Goal: Task Accomplishment & Management: Manage account settings

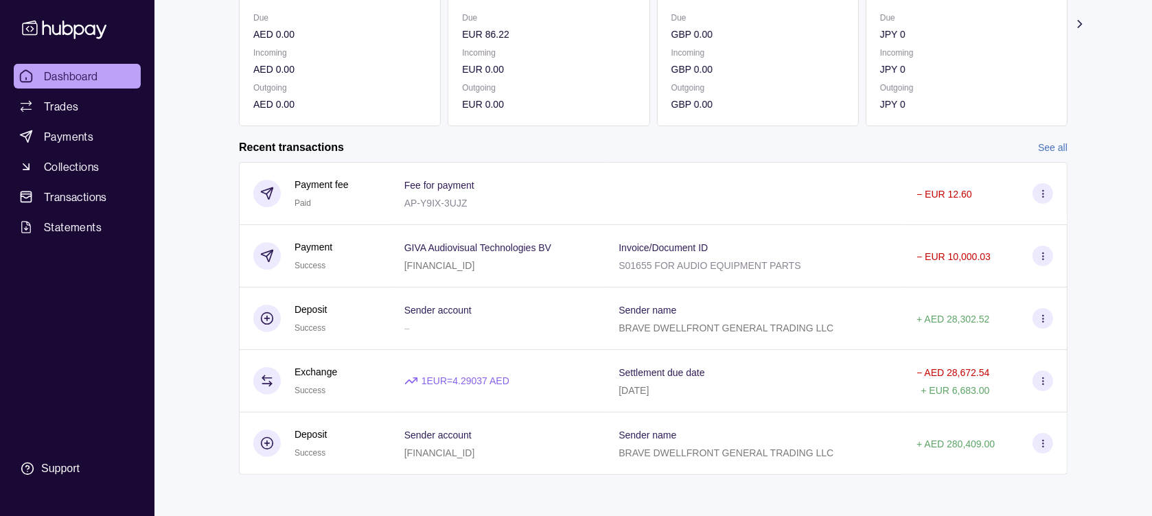
scroll to position [218, 0]
click at [677, 144] on div "Recent transactions See all" at bounding box center [653, 144] width 828 height 15
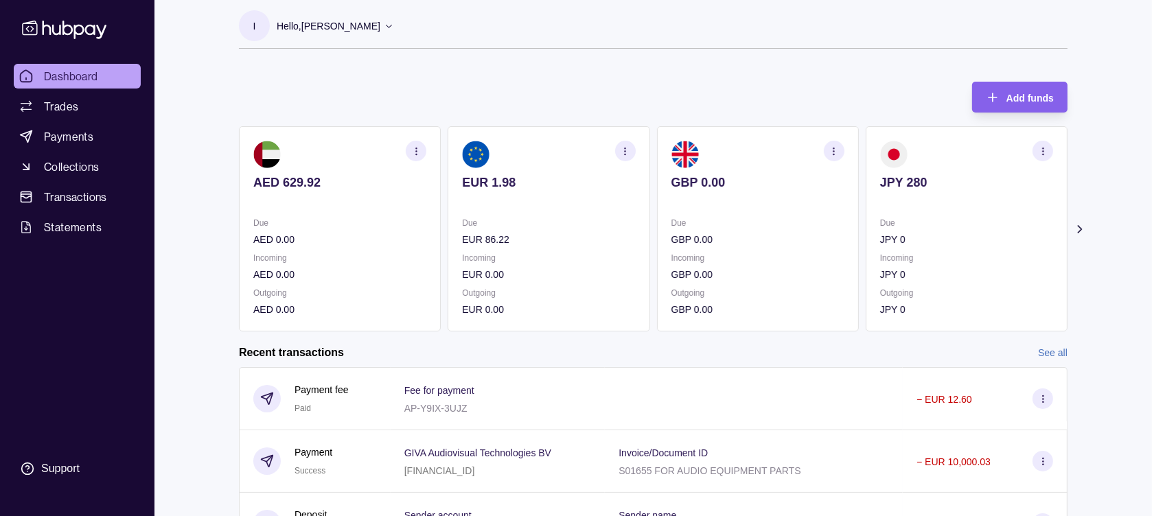
scroll to position [0, 0]
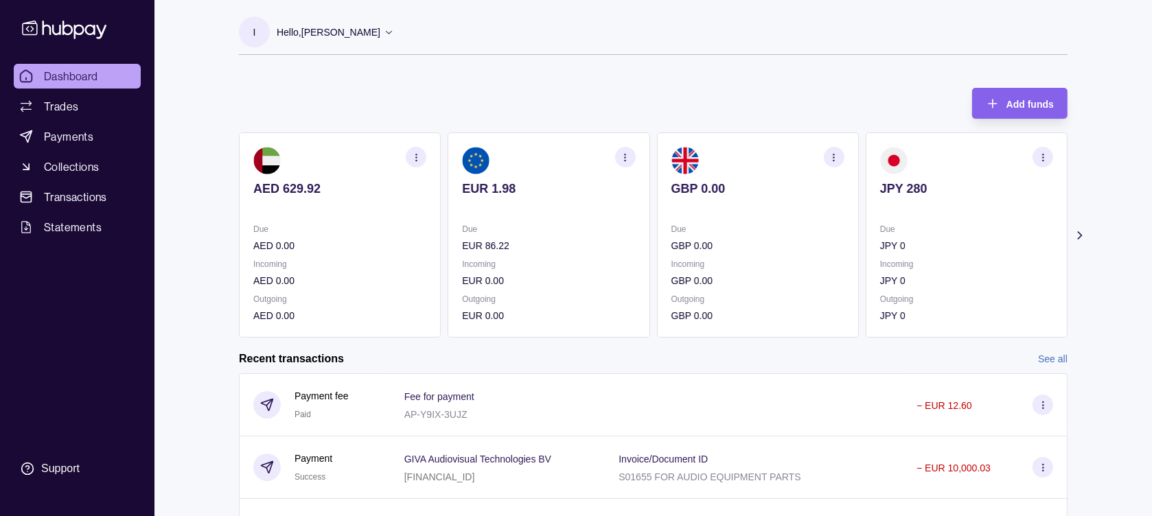
click at [624, 156] on icon "button" at bounding box center [625, 157] width 10 height 10
click at [515, 155] on link "View transactions" at bounding box center [523, 157] width 75 height 15
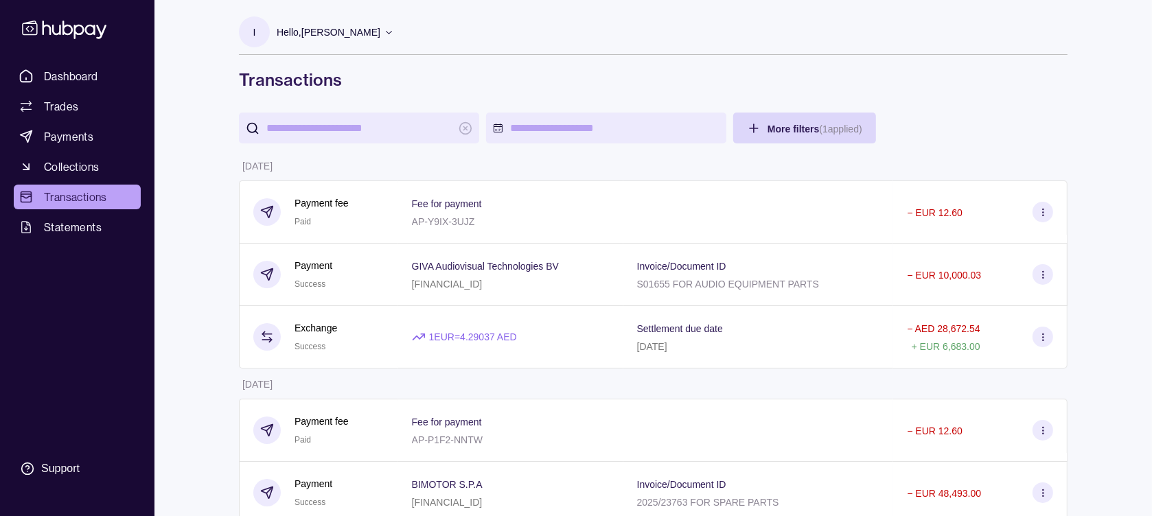
click at [71, 72] on span "Dashboard" at bounding box center [71, 76] width 54 height 16
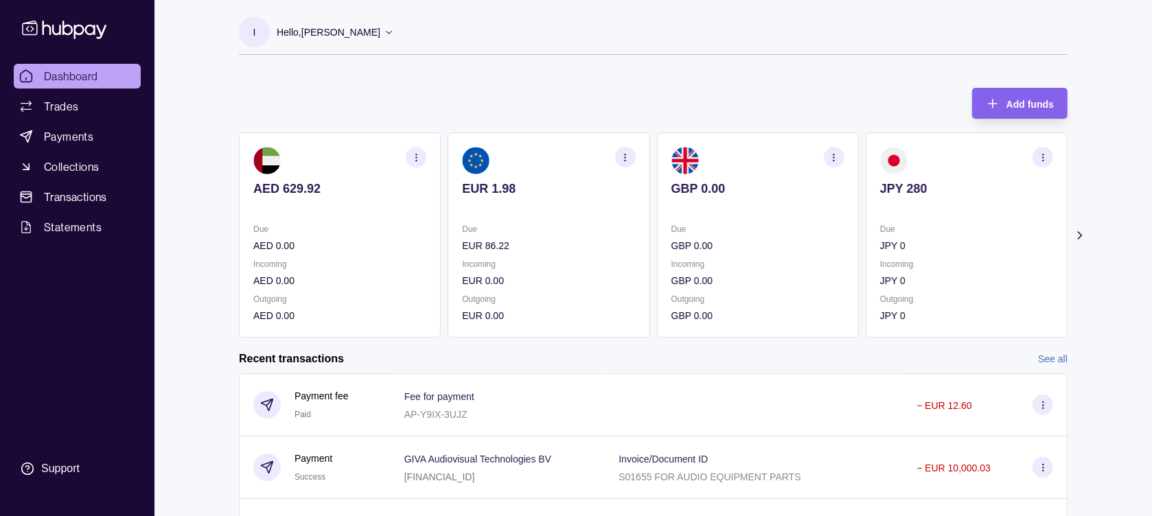
click at [654, 104] on div "Add funds AED 629.92 Due AED 0.00 Incoming AED 0.00 Outgoing AED 0.00 EUR 1.98 …" at bounding box center [653, 206] width 828 height 264
click at [622, 86] on div "Add funds AED 629.92 Due AED 0.00 Incoming AED 0.00 Outgoing AED 0.00 EUR 1.98 …" at bounding box center [653, 206] width 828 height 264
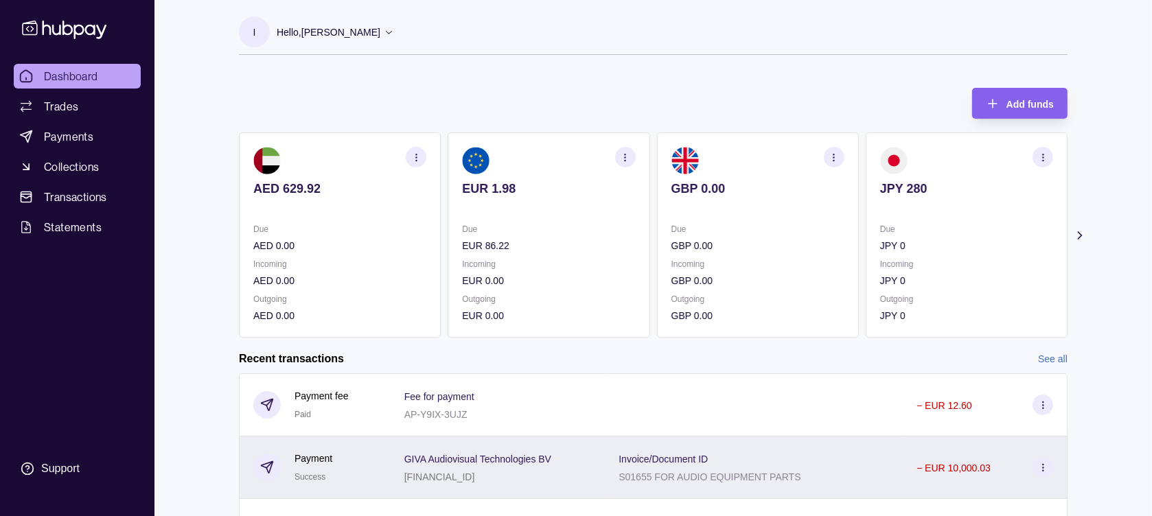
click at [450, 484] on div "[FINANCIAL_ID]" at bounding box center [477, 476] width 147 height 16
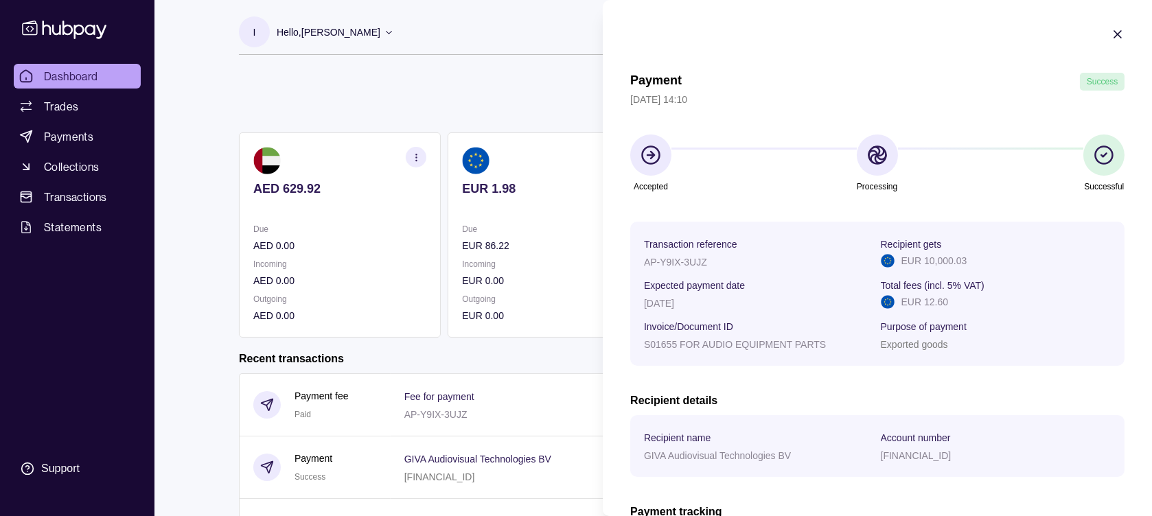
click at [943, 439] on section "Account number" at bounding box center [995, 437] width 230 height 16
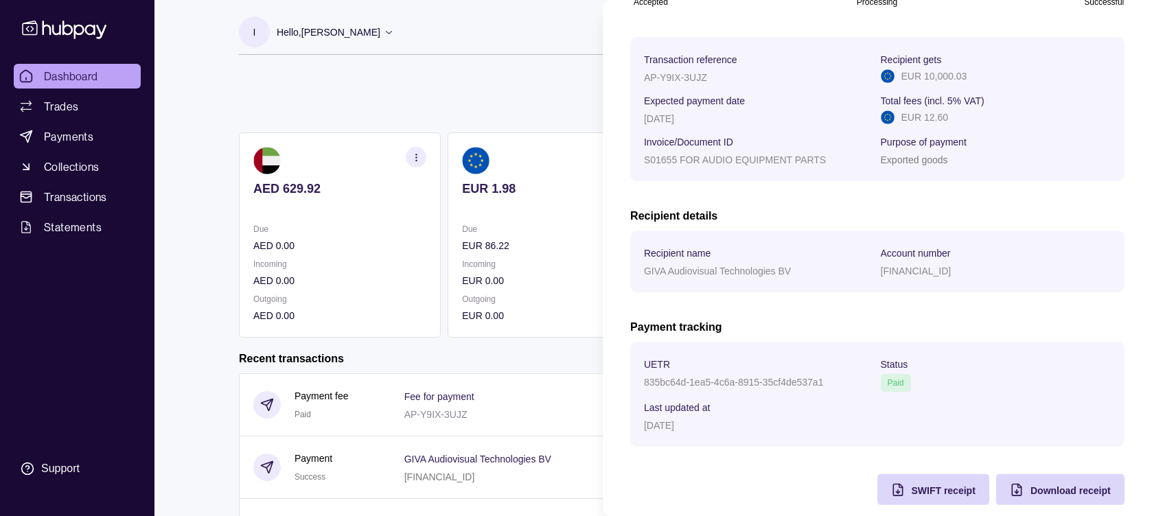
scroll to position [207, 0]
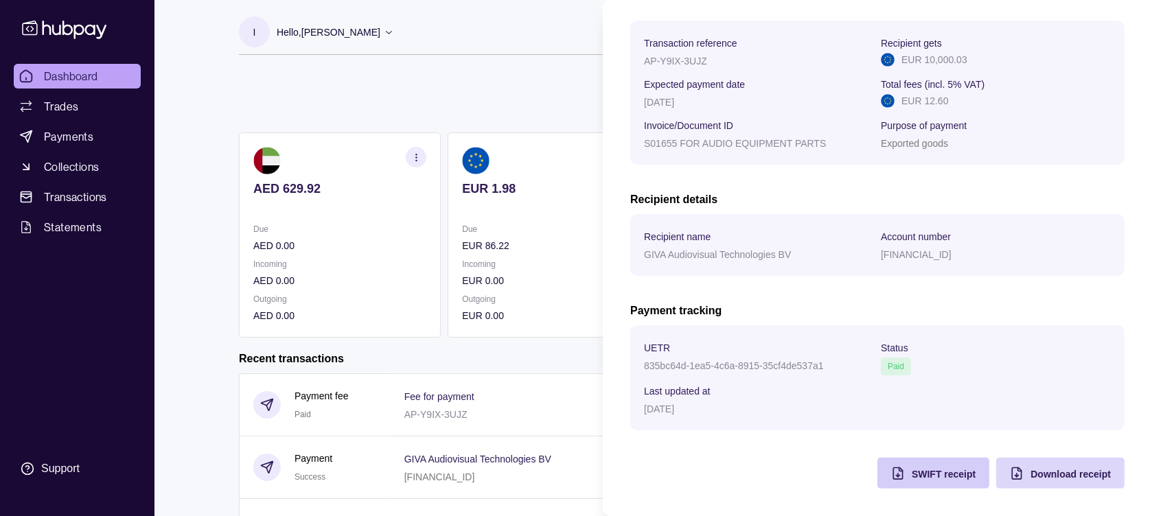
click at [911, 474] on span "SWIFT receipt" at bounding box center [943, 474] width 64 height 11
